Goal: Find specific page/section: Find specific page/section

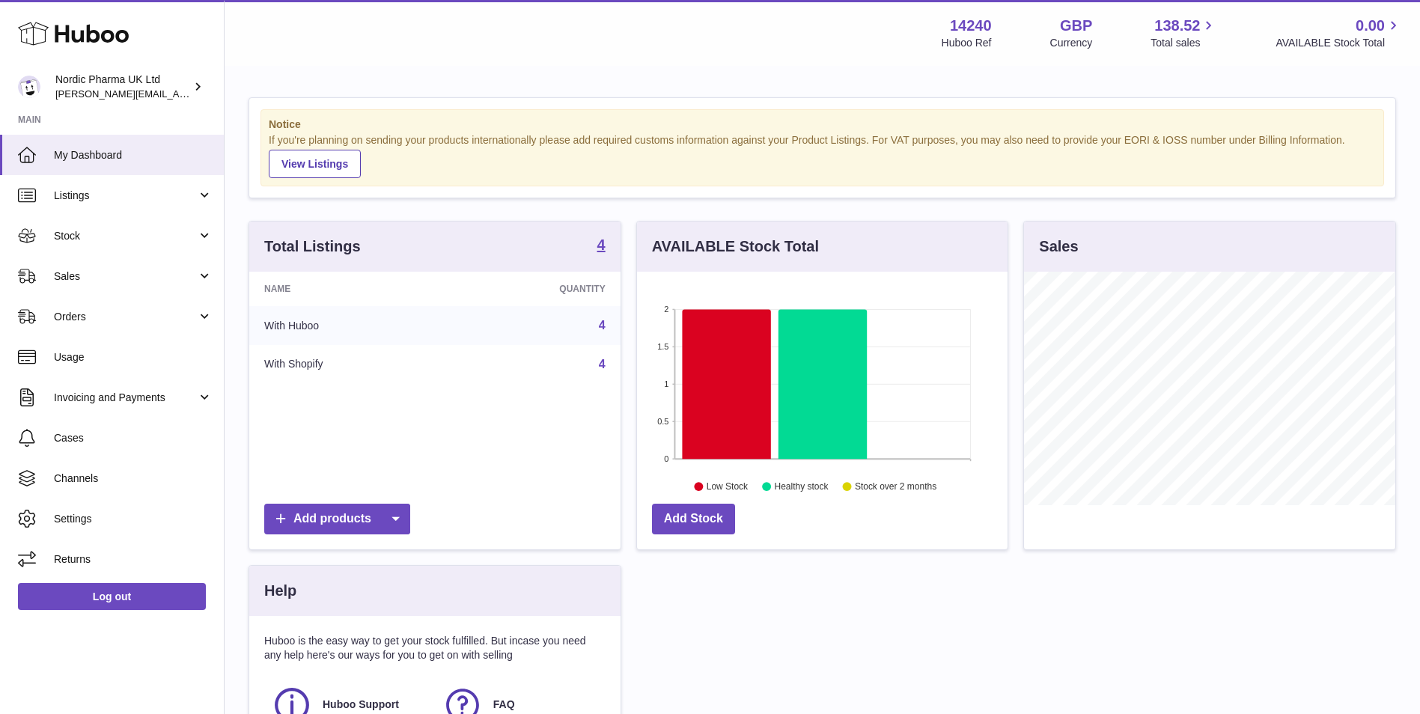
scroll to position [234, 371]
click at [106, 240] on span "Stock" at bounding box center [125, 236] width 143 height 14
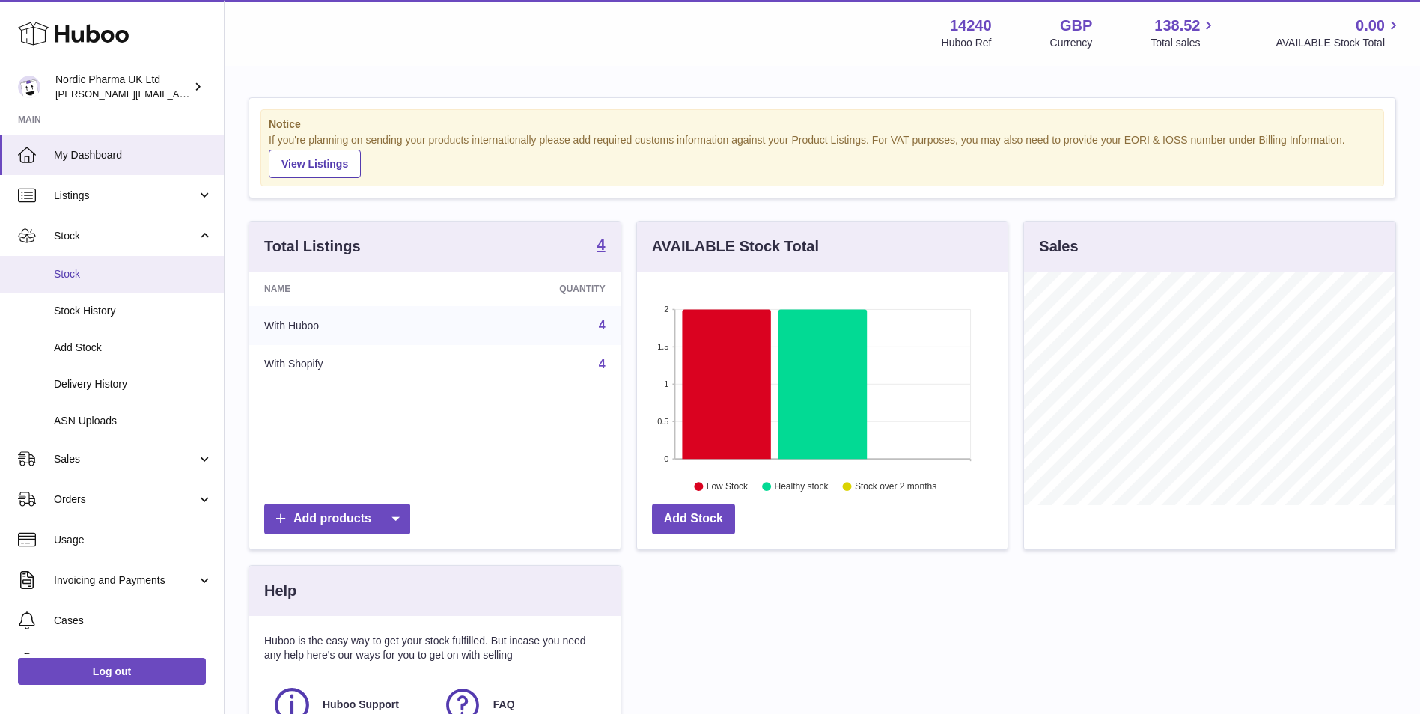
click at [127, 272] on span "Stock" at bounding box center [133, 274] width 159 height 14
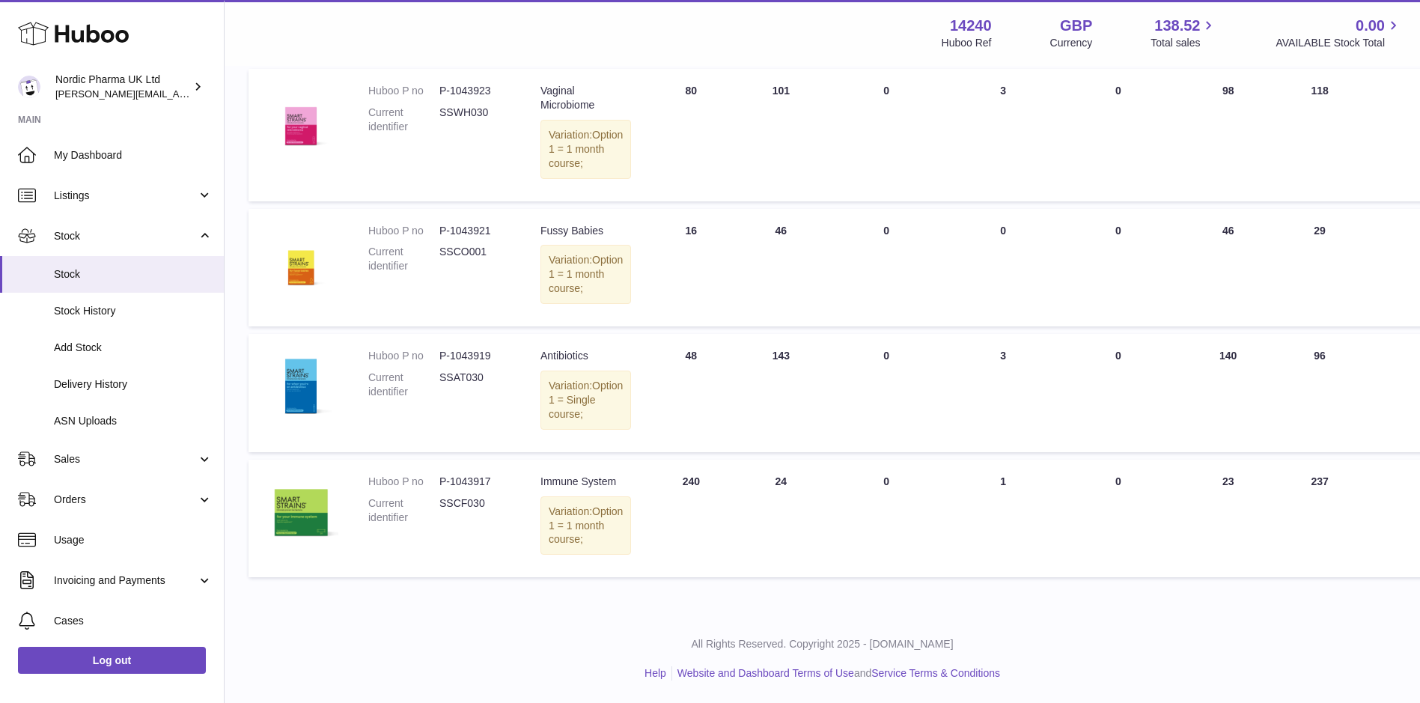
scroll to position [299, 0]
click at [108, 463] on span "Sales" at bounding box center [125, 459] width 143 height 14
click at [100, 495] on span "Sales" at bounding box center [133, 497] width 159 height 14
